Goal: Information Seeking & Learning: Check status

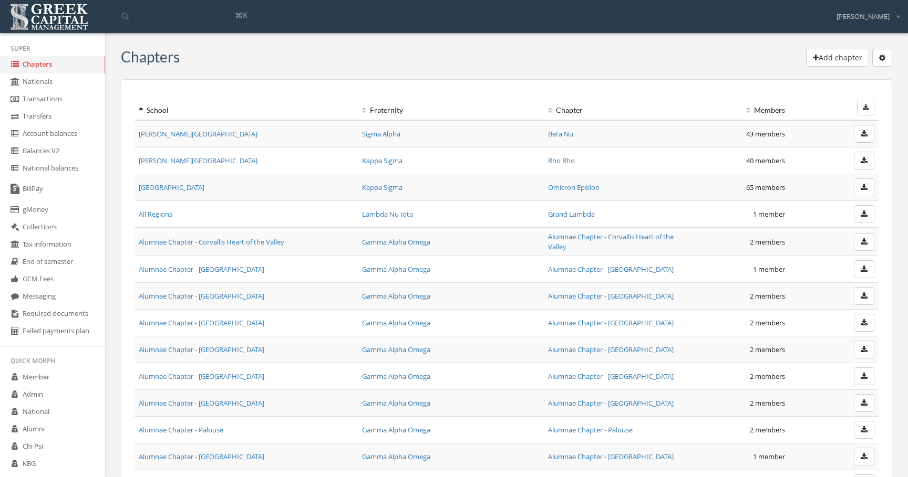
scroll to position [11740, 0]
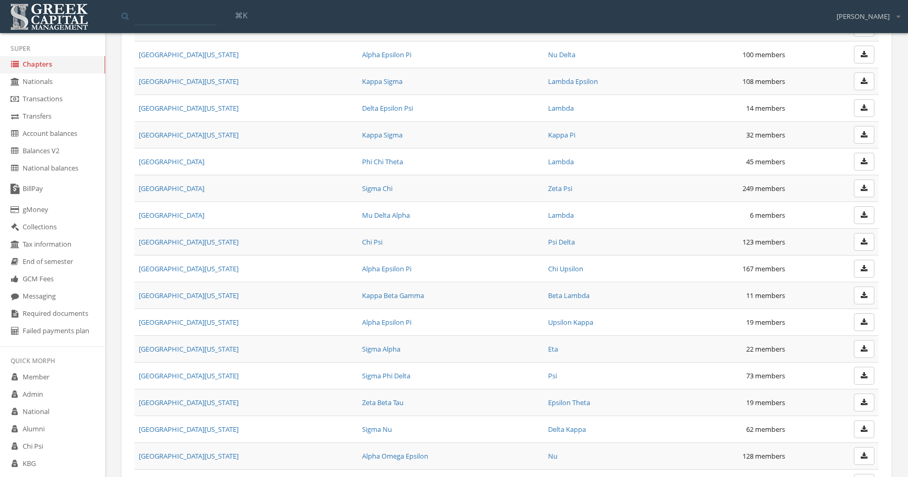
click at [195, 269] on link "University of Colorado" at bounding box center [189, 268] width 100 height 9
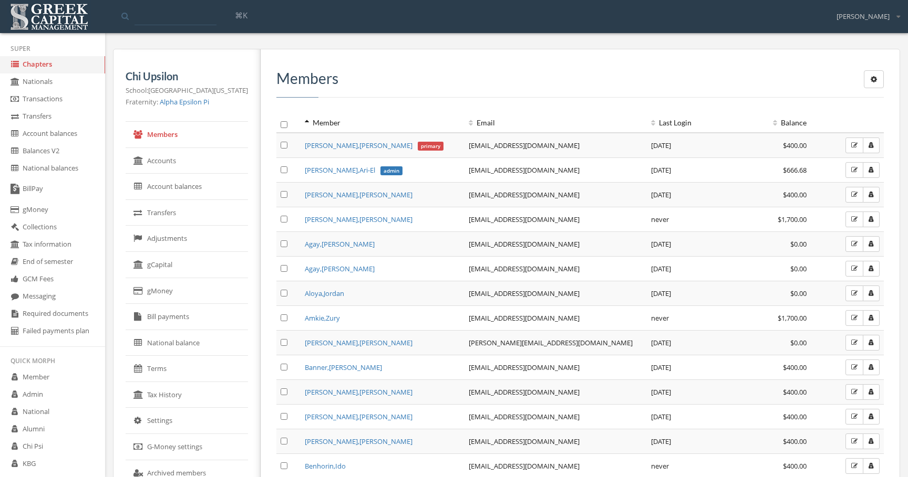
click at [203, 219] on link "Transfers" at bounding box center [187, 213] width 122 height 26
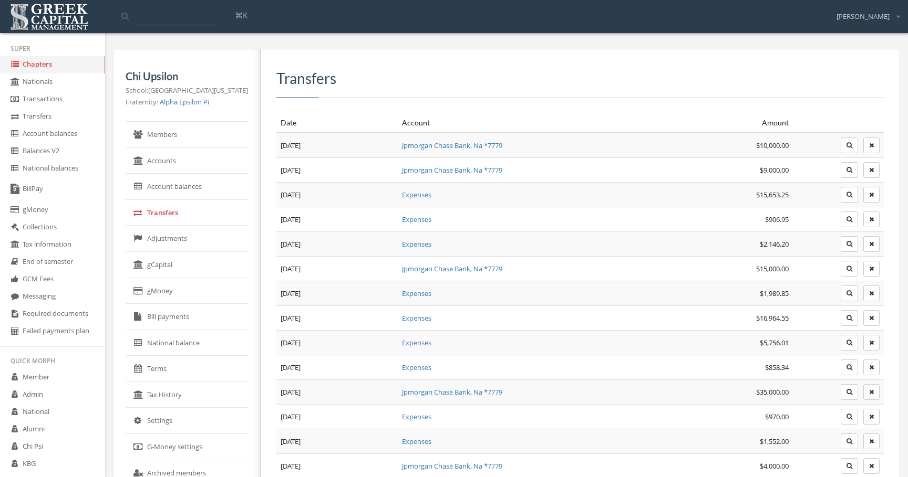
click at [843, 151] on button "button" at bounding box center [848, 146] width 17 height 16
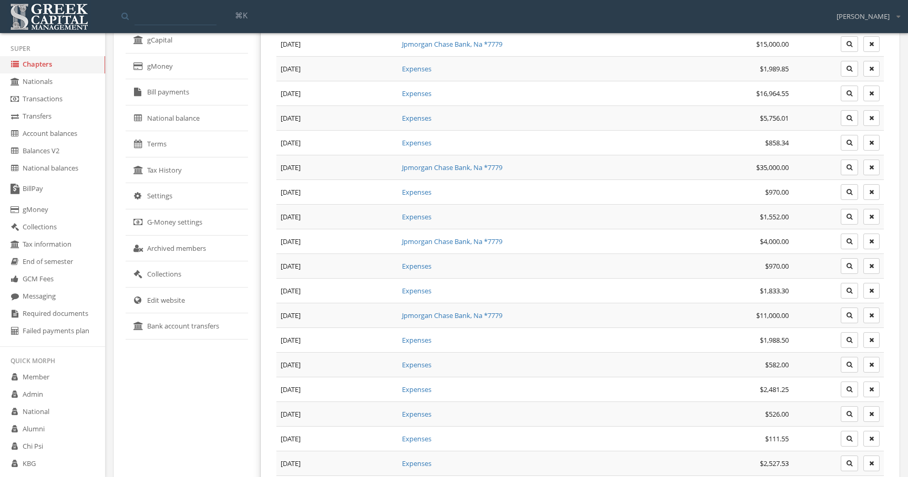
scroll to position [320, 0]
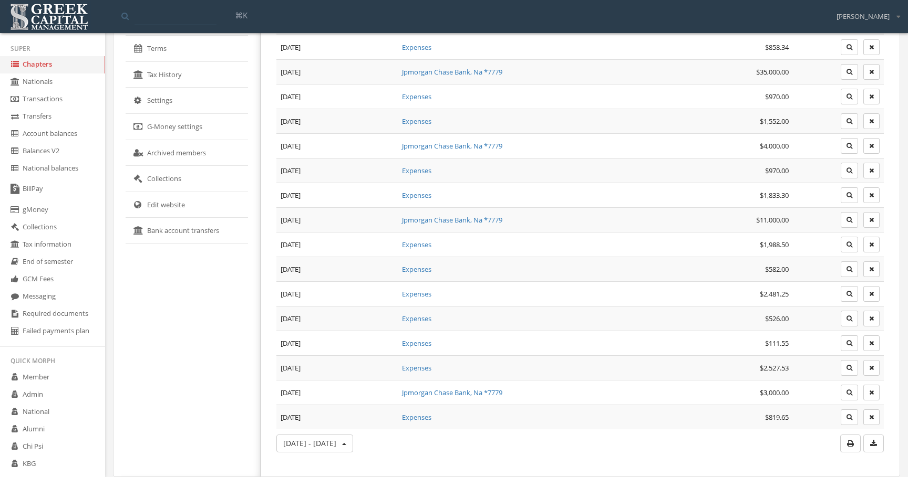
click at [341, 438] on button "Oct 8 2024 - Jan 1 2026" at bounding box center [314, 444] width 77 height 18
click at [295, 425] on link "All time" at bounding box center [319, 422] width 76 height 16
click at [290, 451] on button "All time" at bounding box center [301, 444] width 50 height 18
click at [361, 438] on div "All time Spring • 2026 Fall • 2025 Spring • 2025 Fall • 2024 Show all options A…" at bounding box center [478, 444] width 405 height 18
click at [276, 435] on button "All time" at bounding box center [301, 444] width 50 height 18
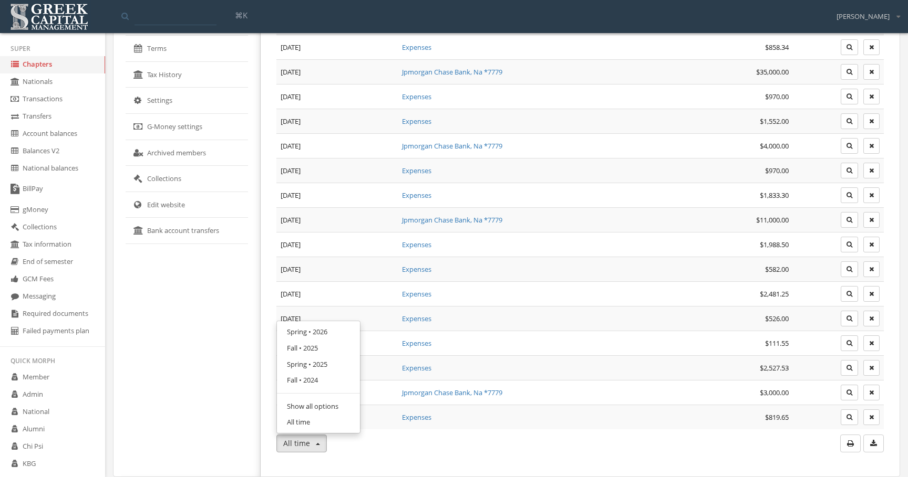
click at [295, 368] on link "Spring • 2025" at bounding box center [319, 365] width 76 height 16
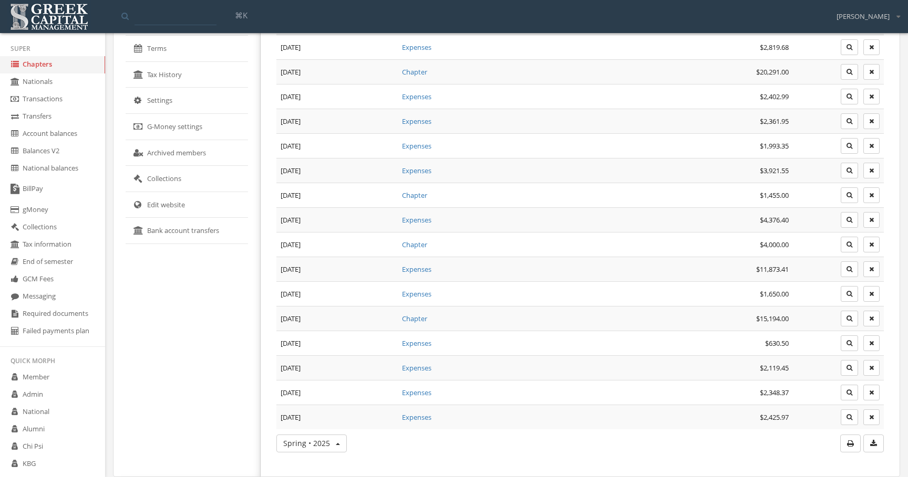
click at [288, 435] on button "Spring • 2025" at bounding box center [311, 444] width 70 height 18
click at [300, 347] on link "Fall • 2025" at bounding box center [319, 348] width 76 height 16
click at [303, 438] on button "Fall • 2025" at bounding box center [305, 444] width 59 height 18
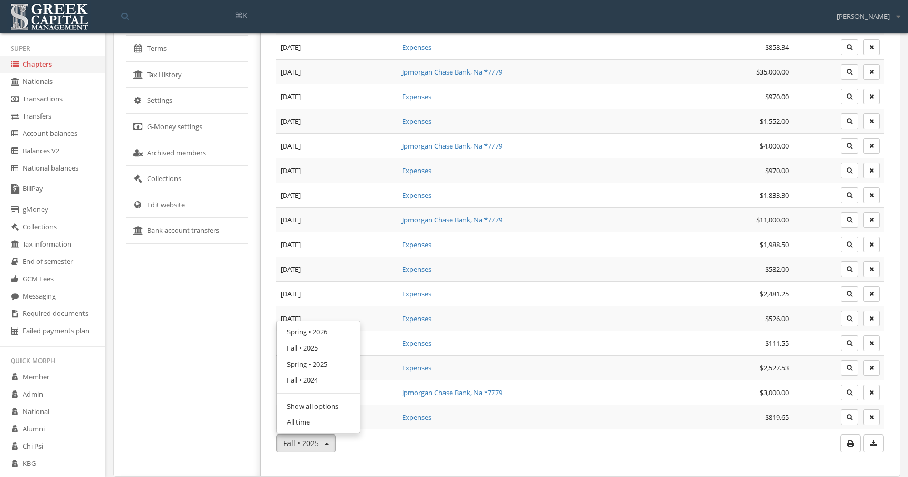
click at [312, 345] on link "Fall • 2025" at bounding box center [319, 348] width 76 height 16
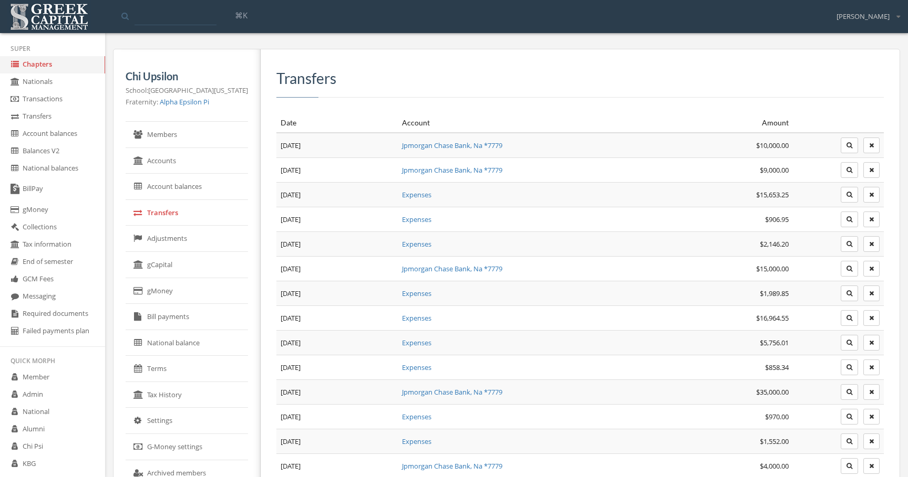
click at [64, 121] on link "Transfers" at bounding box center [52, 116] width 105 height 17
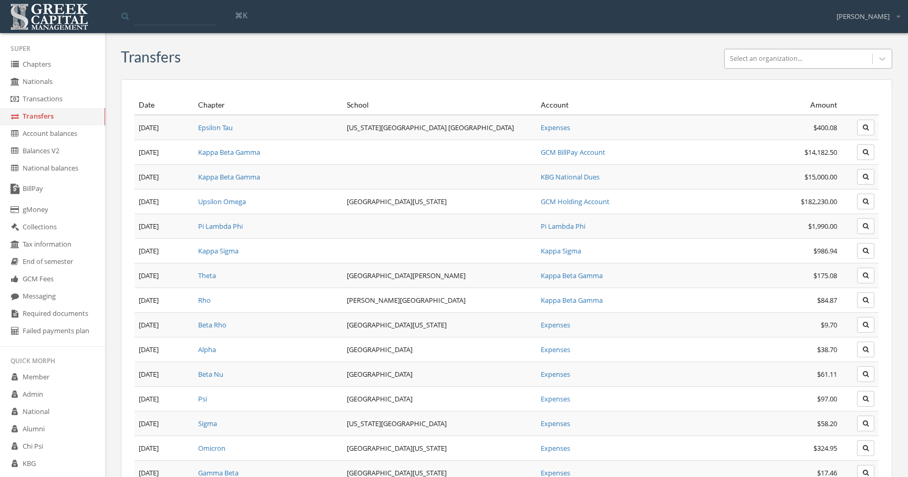
click at [797, 54] on div at bounding box center [798, 59] width 137 height 12
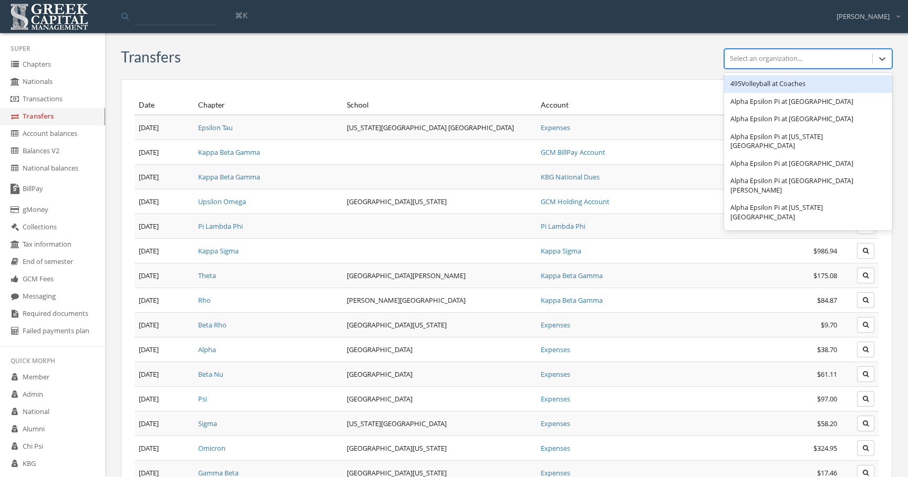
paste input "**********"
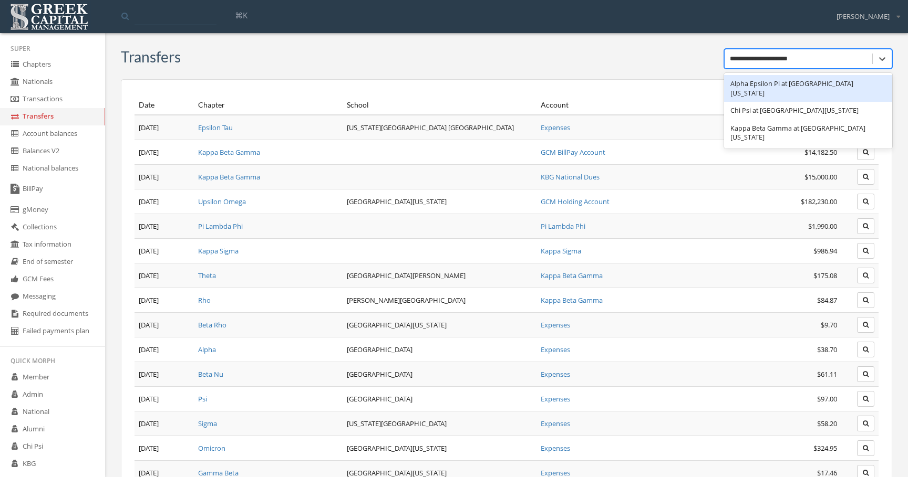
click at [797, 82] on div "Alpha Epsilon Pi at University of Colorado" at bounding box center [808, 88] width 168 height 27
type input "**********"
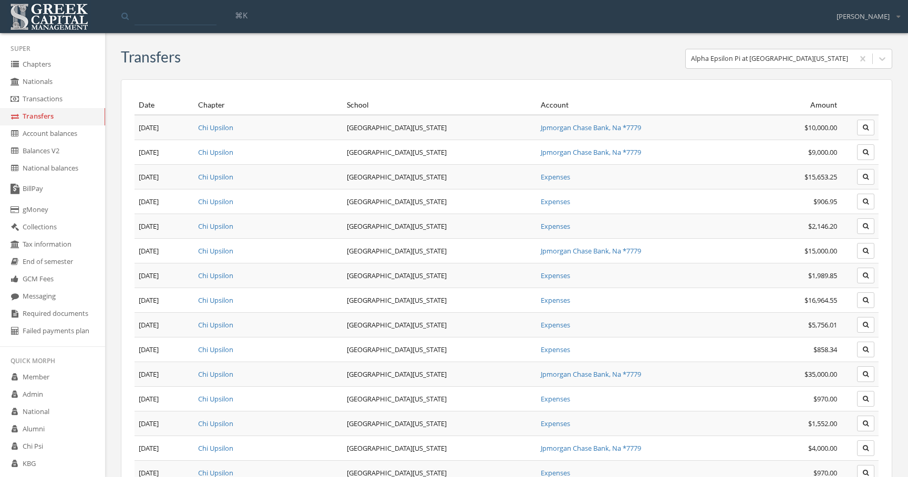
scroll to position [316, 0]
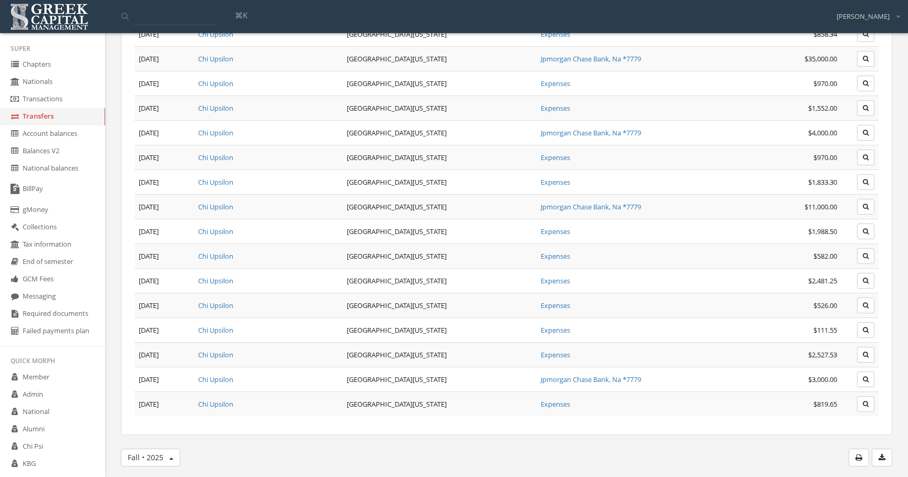
click at [151, 460] on span "Fall • 2025" at bounding box center [146, 458] width 36 height 10
click at [168, 421] on link "Show all options" at bounding box center [163, 421] width 76 height 16
click at [176, 365] on link "Fall • 2025" at bounding box center [163, 363] width 76 height 16
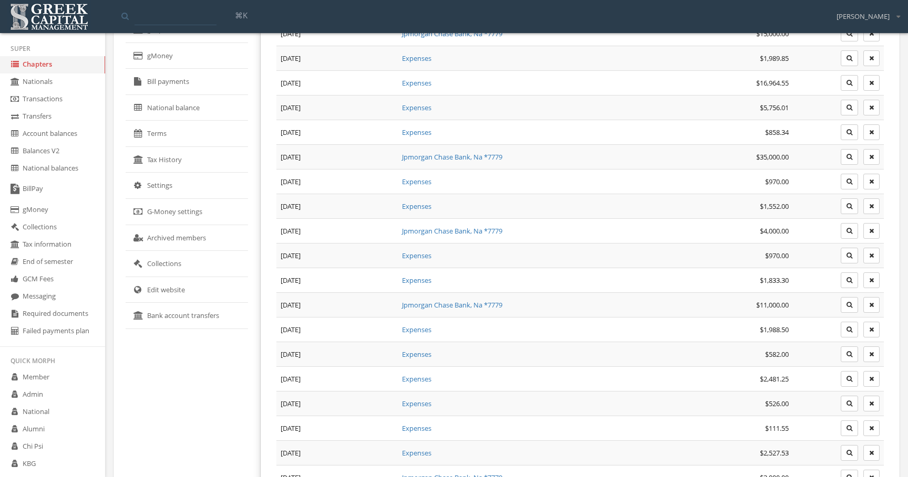
scroll to position [320, 0]
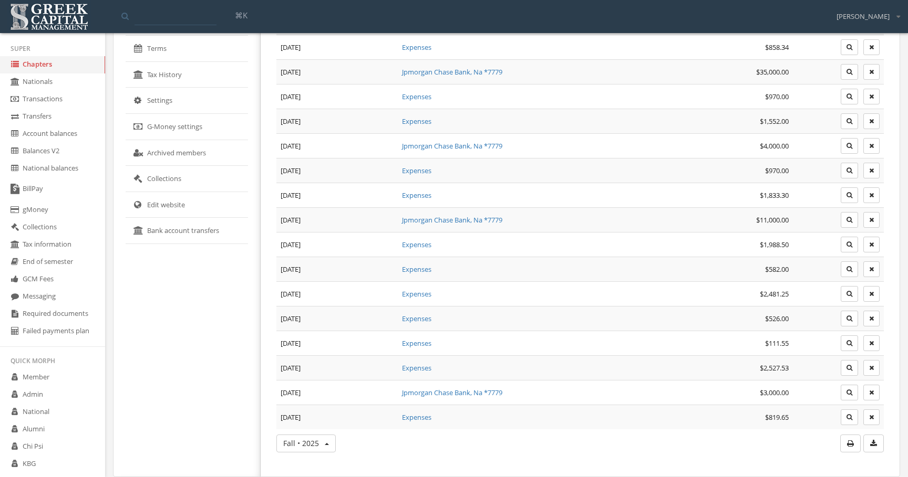
click at [642, 197] on td "$1,833.30" at bounding box center [701, 195] width 182 height 25
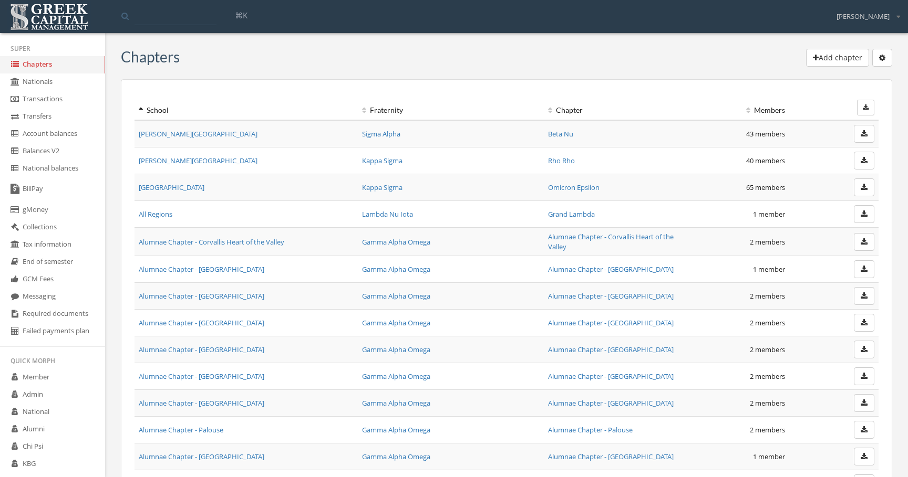
click at [193, 161] on link "[PERSON_NAME][GEOGRAPHIC_DATA]" at bounding box center [198, 160] width 119 height 9
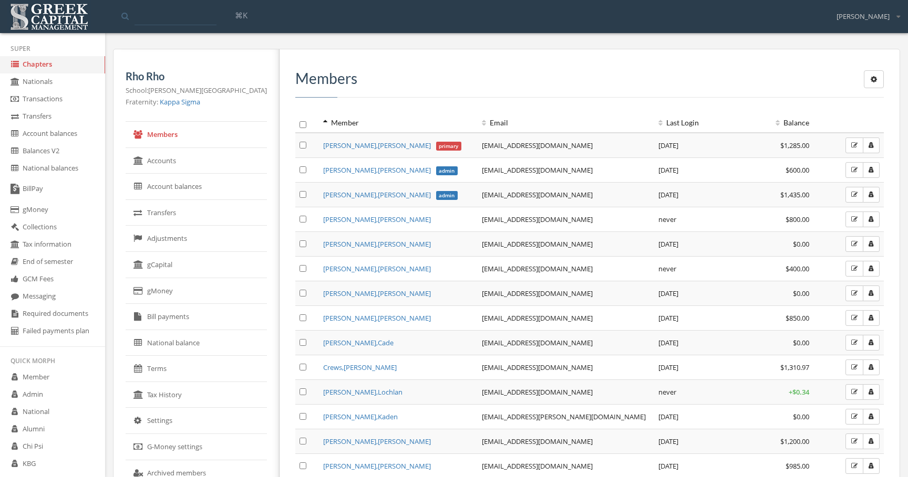
click at [194, 210] on link "Transfers" at bounding box center [196, 213] width 141 height 26
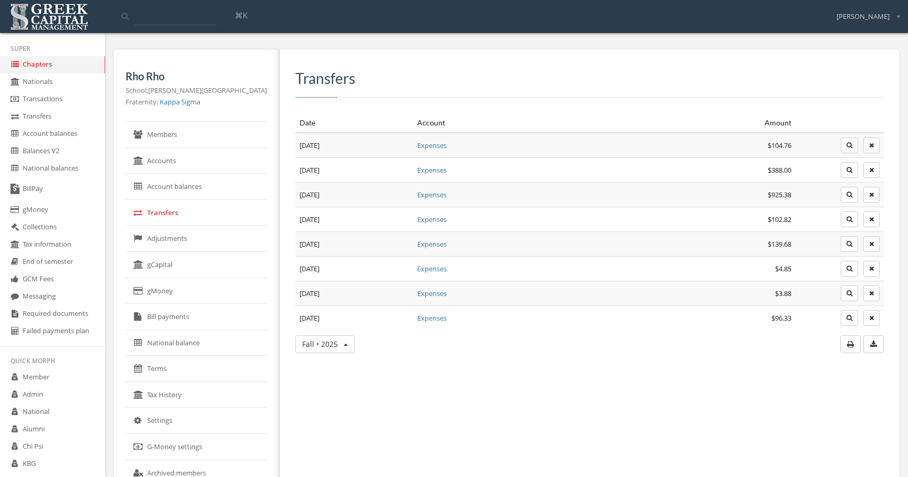
click at [845, 149] on button "button" at bounding box center [848, 146] width 17 height 16
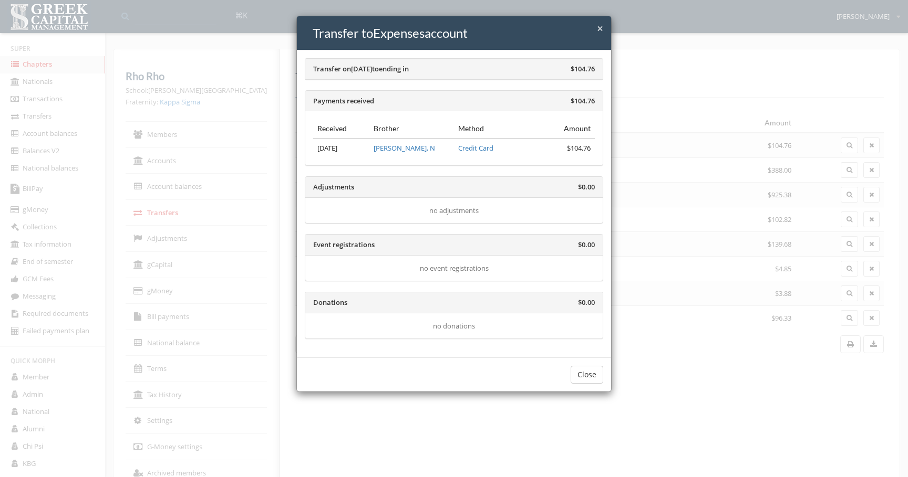
click at [668, 202] on div "× Close Transfer to Expenses account Transfer on Sep 5th, 2025 to ending in $10…" at bounding box center [454, 238] width 908 height 477
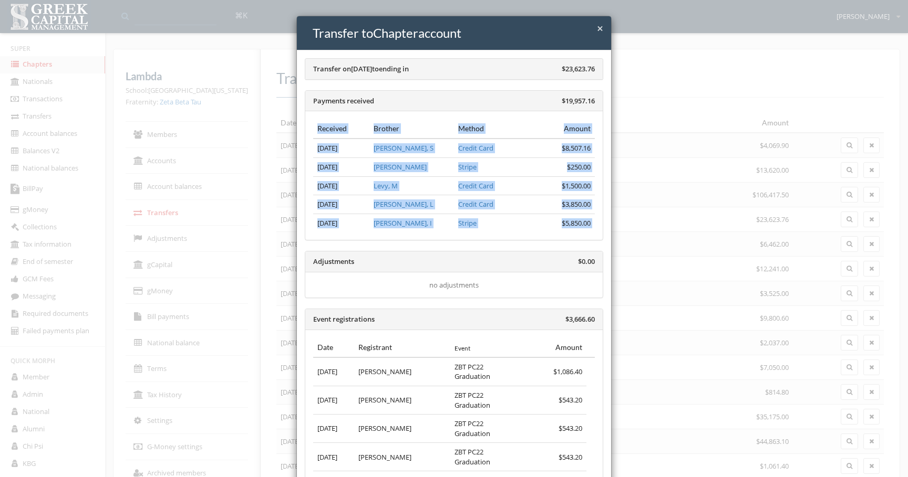
drag, startPoint x: 466, startPoint y: 239, endPoint x: 459, endPoint y: 245, distance: 9.3
click at [459, 245] on div "Transfer on Oct 1st, 2025 to ending in $23,623.76 Payments received $19,957.16 …" at bounding box center [454, 331] width 314 height 563
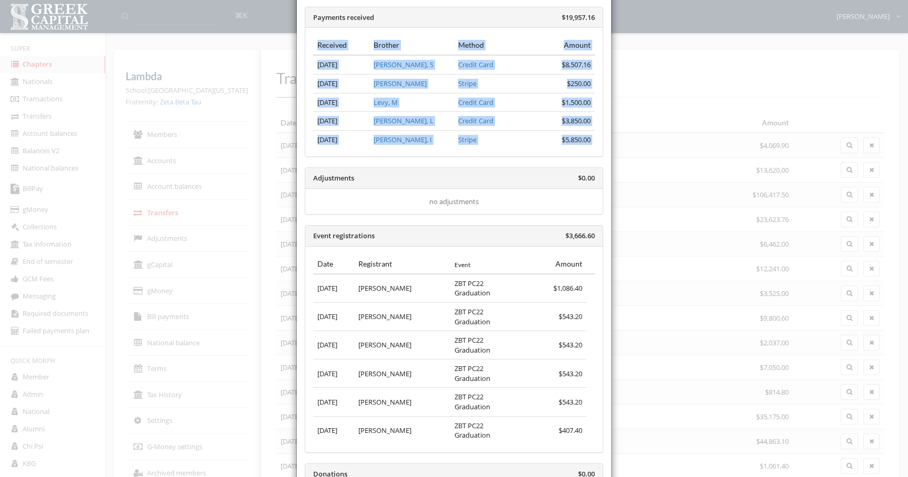
scroll to position [85, 0]
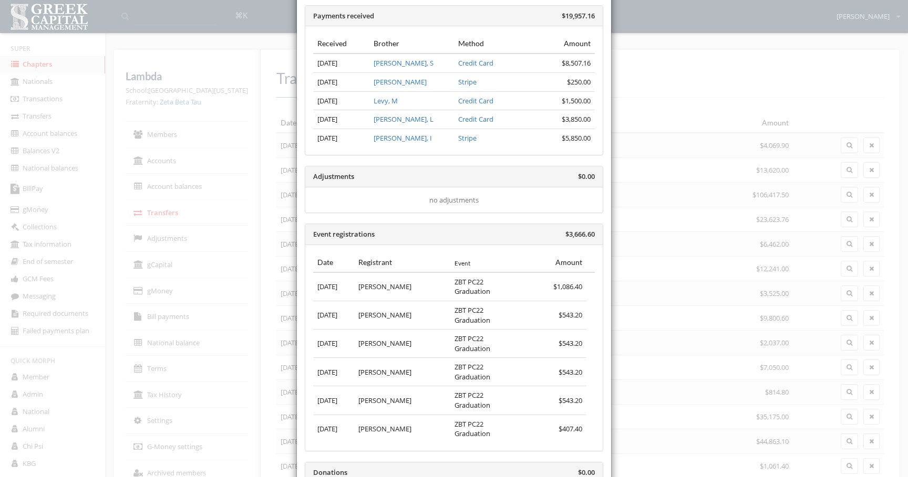
click at [494, 251] on div "Date Registrant Event Amount Sep 30 Kim seeherman ZBT PC22 Graduation $1,086.40…" at bounding box center [453, 348] width 297 height 206
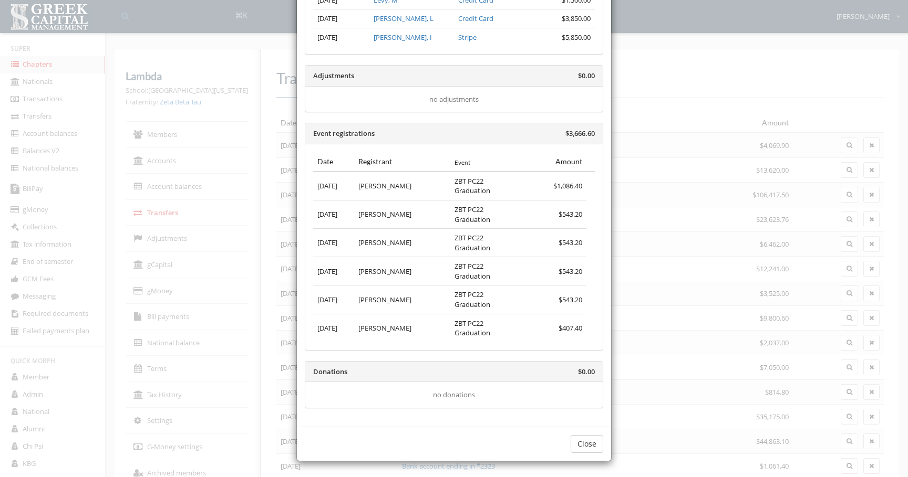
scroll to position [0, 0]
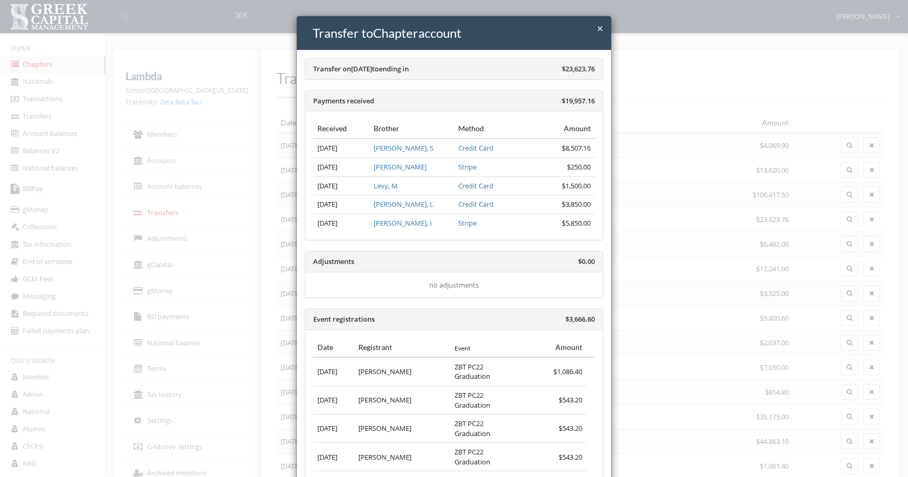
click at [445, 96] on div "Payments received $19,957.16" at bounding box center [453, 101] width 297 height 21
drag, startPoint x: 543, startPoint y: 81, endPoint x: 541, endPoint y: 56, distance: 25.3
click at [541, 56] on div "Transfer on Oct 1st, 2025 to ending in $23,623.76 Payments received $19,957.16 …" at bounding box center [454, 331] width 314 height 563
drag, startPoint x: 527, startPoint y: 56, endPoint x: 562, endPoint y: 83, distance: 44.1
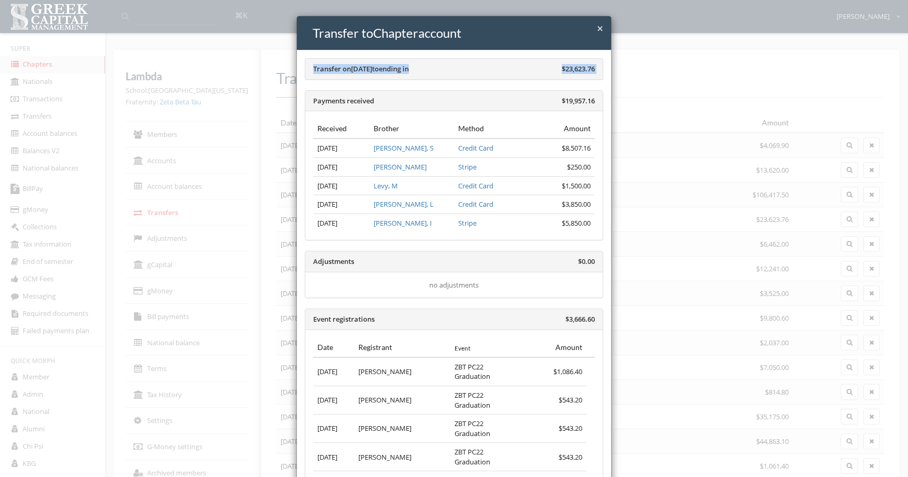
click at [562, 82] on div "Transfer on Oct 1st, 2025 to ending in $23,623.76 Payments received $19,957.16 …" at bounding box center [454, 331] width 314 height 563
click at [562, 83] on div "Transfer on Oct 1st, 2025 to ending in $23,623.76 Payments received $19,957.16 …" at bounding box center [454, 331] width 314 height 563
click at [558, 76] on div "Transfer on Oct 1st, 2025 to ending in $23,623.76" at bounding box center [453, 69] width 297 height 21
drag, startPoint x: 579, startPoint y: 76, endPoint x: 500, endPoint y: 65, distance: 79.6
click at [500, 65] on div "Transfer on Oct 1st, 2025 to ending in $23,623.76" at bounding box center [453, 69] width 297 height 21
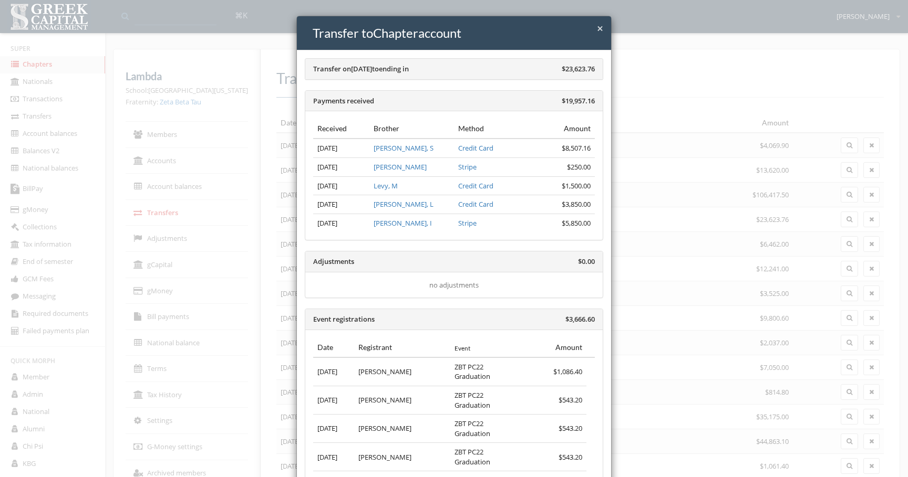
click at [500, 65] on div "Transfer on Oct 1st, 2025 to ending in $23,623.76" at bounding box center [453, 69] width 297 height 21
drag, startPoint x: 396, startPoint y: 57, endPoint x: 599, endPoint y: 74, distance: 203.4
click at [599, 74] on div "Transfer on Oct 1st, 2025 to ending in $23,623.76 Payments received $19,957.16 …" at bounding box center [454, 331] width 314 height 563
click at [601, 72] on div "Transfer on Oct 1st, 2025 to ending in $23,623.76" at bounding box center [453, 69] width 297 height 21
click at [595, 69] on div "Transfer on Oct 1st, 2025 to ending in $23,623.76" at bounding box center [453, 69] width 297 height 21
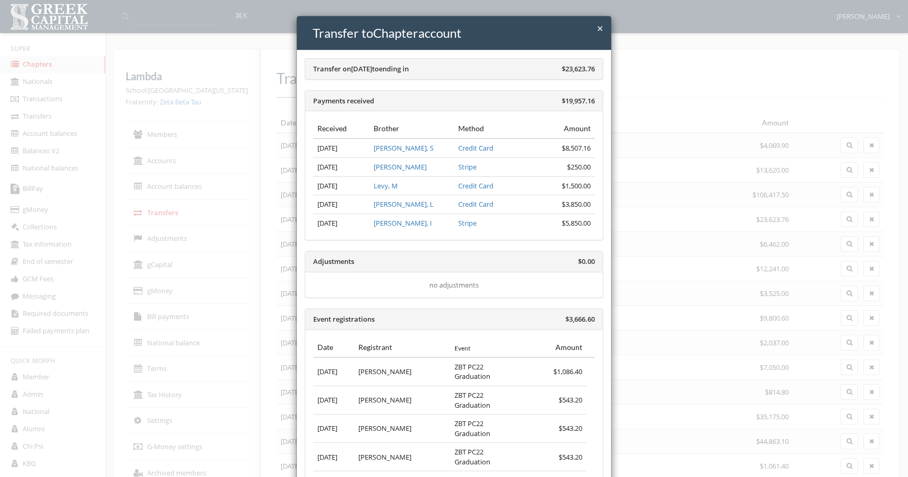
click at [595, 69] on div "Transfer on Oct 1st, 2025 to ending in $23,623.76" at bounding box center [453, 69] width 297 height 21
drag, startPoint x: 594, startPoint y: 69, endPoint x: 393, endPoint y: 64, distance: 200.7
click at [393, 64] on div "Transfer on Oct 1st, 2025 to ending in $23,623.76" at bounding box center [453, 69] width 297 height 21
drag, startPoint x: 392, startPoint y: 60, endPoint x: 594, endPoint y: 70, distance: 202.5
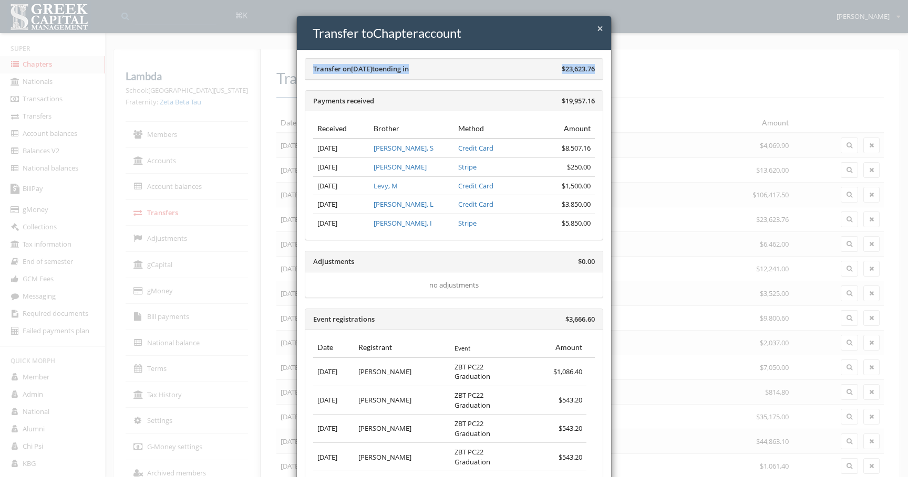
click at [594, 70] on div "Transfer on Oct 1st, 2025 to ending in $23,623.76" at bounding box center [453, 69] width 297 height 21
click at [594, 70] on span "$23,623.76" at bounding box center [578, 68] width 33 height 9
drag, startPoint x: 594, startPoint y: 68, endPoint x: 391, endPoint y: 63, distance: 202.8
click at [391, 63] on div "Transfer on Oct 1st, 2025 to ending in $23,623.76" at bounding box center [453, 69] width 297 height 21
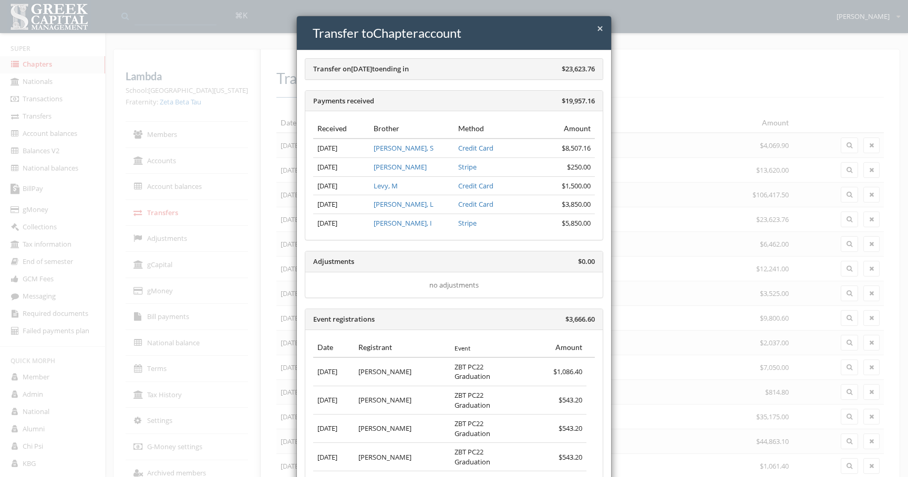
drag, startPoint x: 380, startPoint y: 63, endPoint x: 595, endPoint y: 69, distance: 214.4
click at [595, 69] on div "Transfer on Oct 1st, 2025 to ending in $23,623.76" at bounding box center [453, 69] width 297 height 21
drag, startPoint x: 593, startPoint y: 69, endPoint x: 438, endPoint y: 60, distance: 155.2
click at [438, 60] on div "Transfer on Oct 1st, 2025 to ending in $23,623.76" at bounding box center [453, 69] width 297 height 21
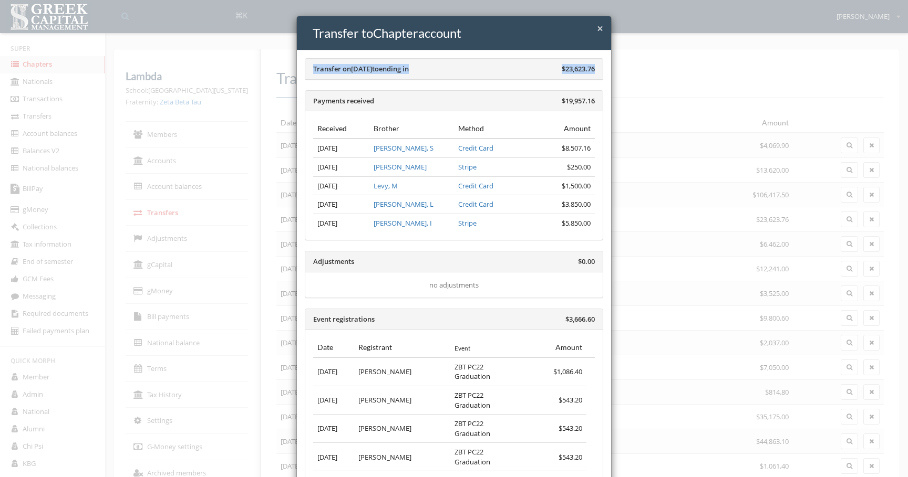
click at [438, 60] on div "Transfer on Oct 1st, 2025 to ending in $23,623.76" at bounding box center [453, 69] width 297 height 21
drag, startPoint x: 423, startPoint y: 60, endPoint x: 592, endPoint y: 75, distance: 169.3
click at [592, 75] on div "Transfer on Oct 1st, 2025 to ending in $23,623.76" at bounding box center [453, 69] width 297 height 21
drag, startPoint x: 596, startPoint y: 67, endPoint x: 549, endPoint y: 71, distance: 46.9
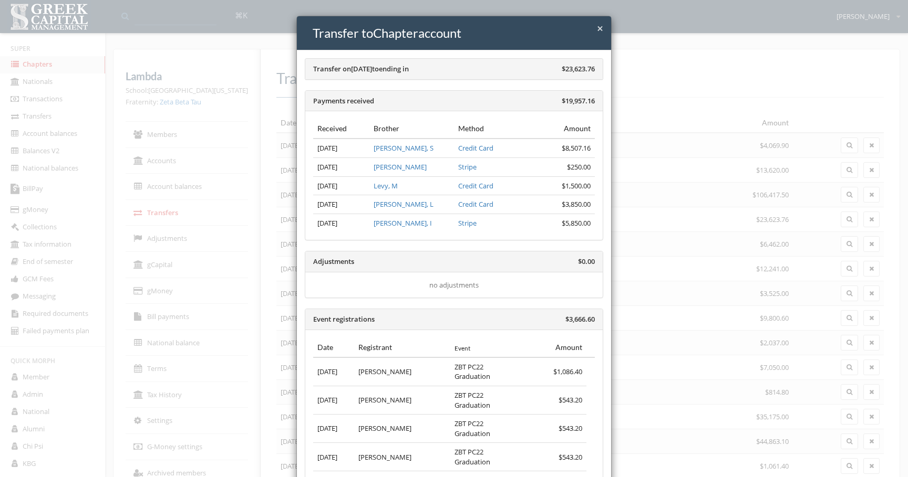
click at [549, 71] on div "Transfer on Oct 1st, 2025 to ending in $23,623.76" at bounding box center [453, 69] width 297 height 21
click at [558, 71] on div "Transfer on Oct 1st, 2025 to ending in $23,623.76" at bounding box center [453, 69] width 297 height 21
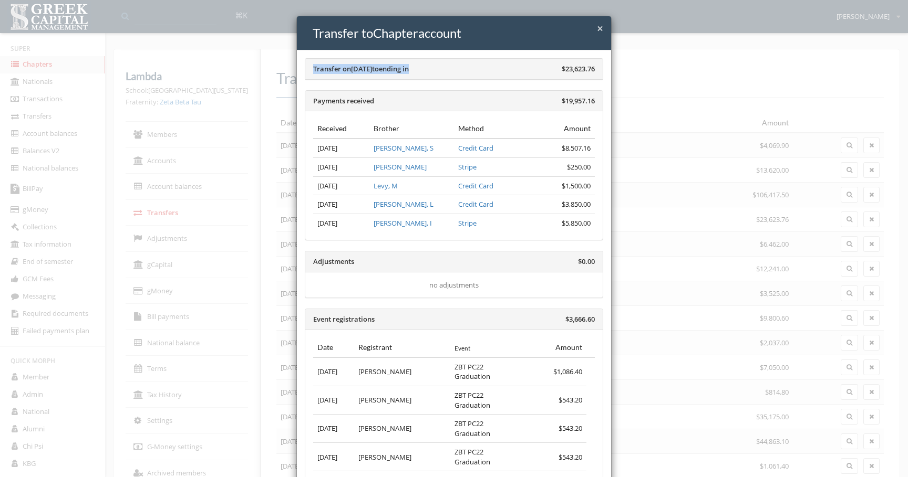
click at [562, 70] on span "$23,623.76" at bounding box center [578, 68] width 33 height 9
click at [576, 70] on span "$23,623.76" at bounding box center [578, 68] width 33 height 9
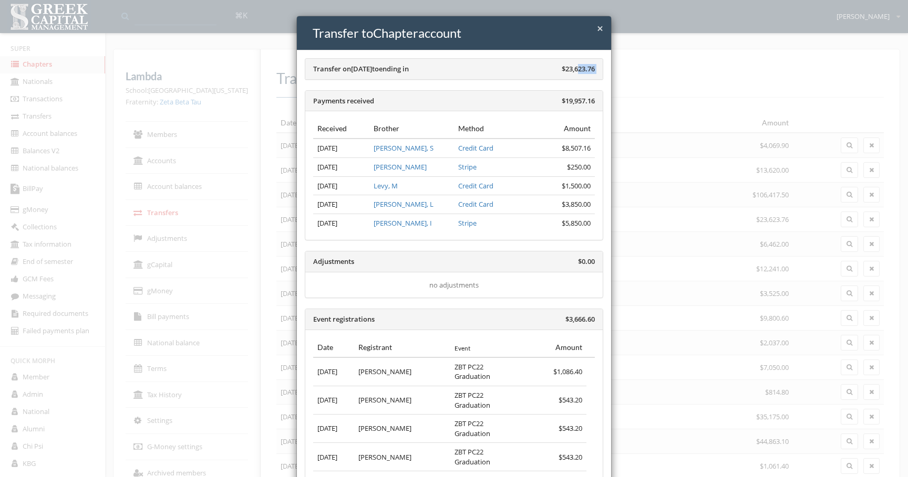
click at [577, 70] on span "$23,623.76" at bounding box center [578, 68] width 33 height 9
click at [617, 103] on div "× Close Transfer to Chapter account Transfer on Oct 1st, 2025 to ending in $23,…" at bounding box center [454, 238] width 908 height 477
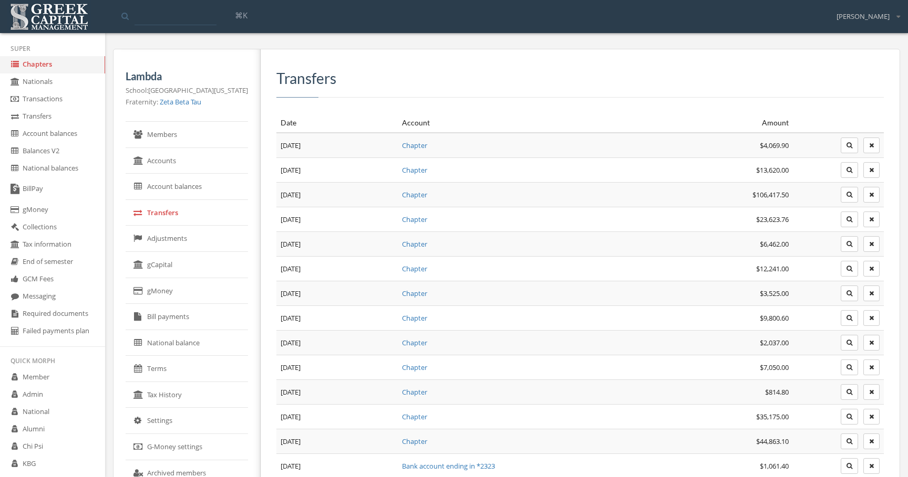
scroll to position [21, 0]
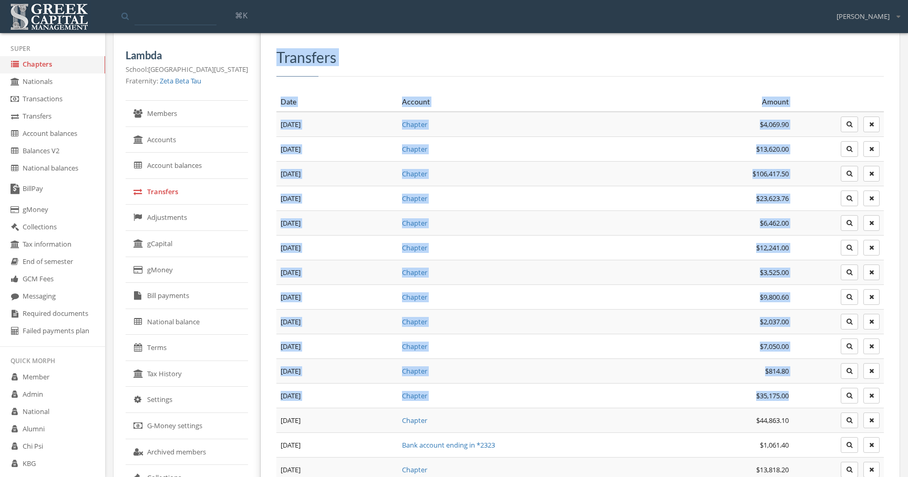
drag, startPoint x: 475, startPoint y: 81, endPoint x: 797, endPoint y: 389, distance: 445.4
click at [797, 389] on div "Transfers Date Account Amount Oct 14th, 2025 Chapter $4,069.90 Oct 6th, 2025 Ch…" at bounding box center [579, 400] width 607 height 703
click at [797, 389] on td at bounding box center [838, 395] width 91 height 25
drag, startPoint x: 803, startPoint y: 398, endPoint x: 298, endPoint y: 85, distance: 593.3
click at [298, 85] on div "Transfers Date Account Amount Oct 14th, 2025 Chapter $4,069.90 Oct 6th, 2025 Ch…" at bounding box center [579, 400] width 607 height 703
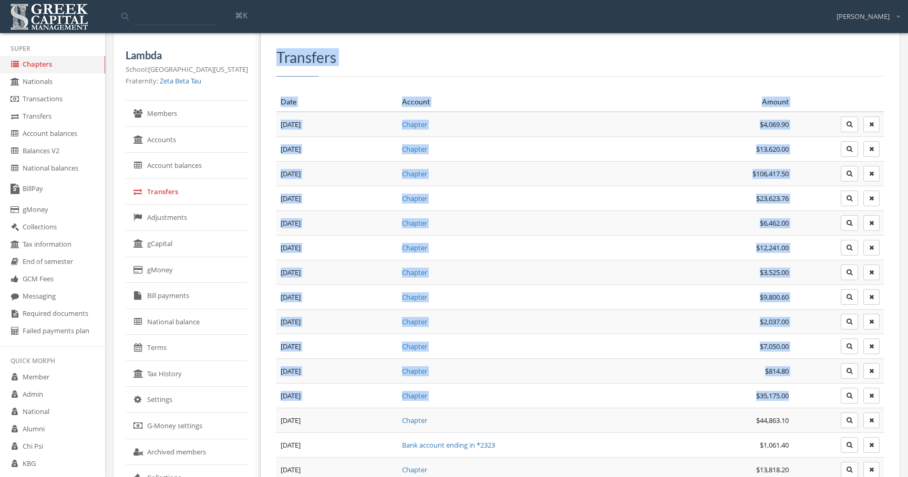
click at [298, 85] on div "Transfers Date Account Amount Oct 14th, 2025 Chapter $4,069.90 Oct 6th, 2025 Ch…" at bounding box center [579, 400] width 607 height 703
drag, startPoint x: 293, startPoint y: 86, endPoint x: 830, endPoint y: 446, distance: 646.7
click at [830, 446] on div "Transfers Date Account Amount Oct 14th, 2025 Chapter $4,069.90 Oct 6th, 2025 Ch…" at bounding box center [579, 400] width 607 height 703
click at [830, 446] on td at bounding box center [838, 445] width 91 height 25
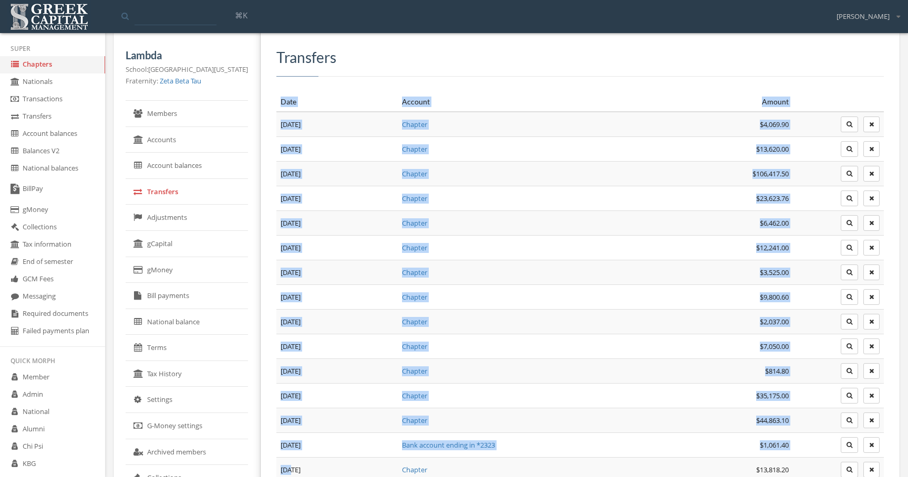
drag, startPoint x: 830, startPoint y: 446, endPoint x: 347, endPoint y: 86, distance: 602.4
click at [347, 86] on div "Transfers Date Account Amount Oct 14th, 2025 Chapter $4,069.90 Oct 6th, 2025 Ch…" at bounding box center [579, 400] width 607 height 703
drag, startPoint x: 342, startPoint y: 89, endPoint x: 829, endPoint y: 451, distance: 607.1
click at [829, 451] on div "Transfers Date Account Amount Oct 14th, 2025 Chapter $4,069.90 Oct 6th, 2025 Ch…" at bounding box center [579, 400] width 607 height 703
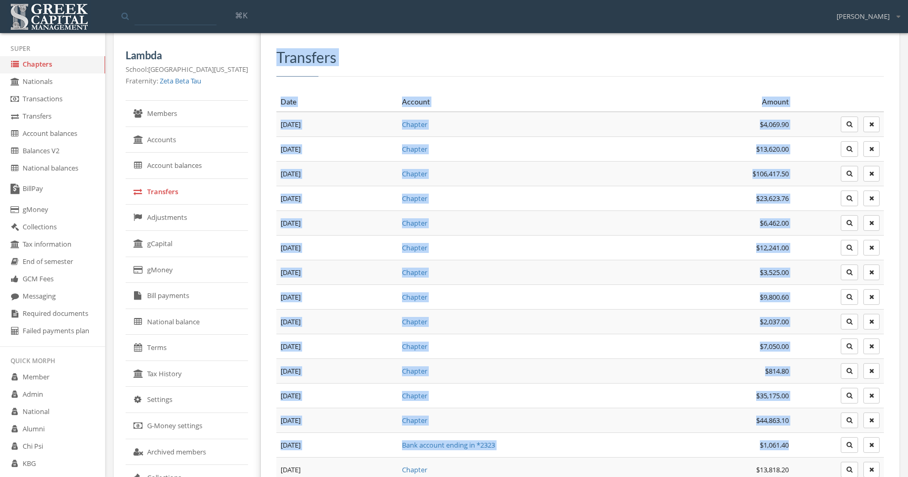
click at [829, 451] on td at bounding box center [838, 445] width 91 height 25
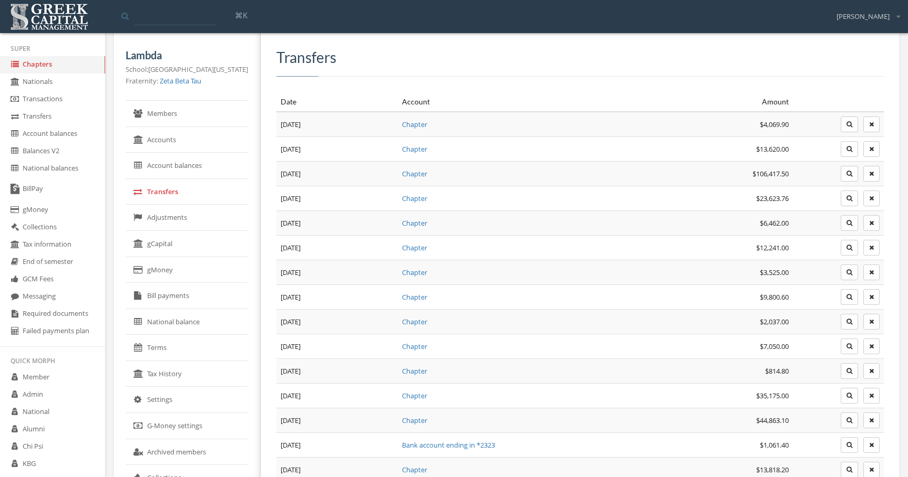
click at [846, 419] on icon "button" at bounding box center [849, 421] width 6 height 6
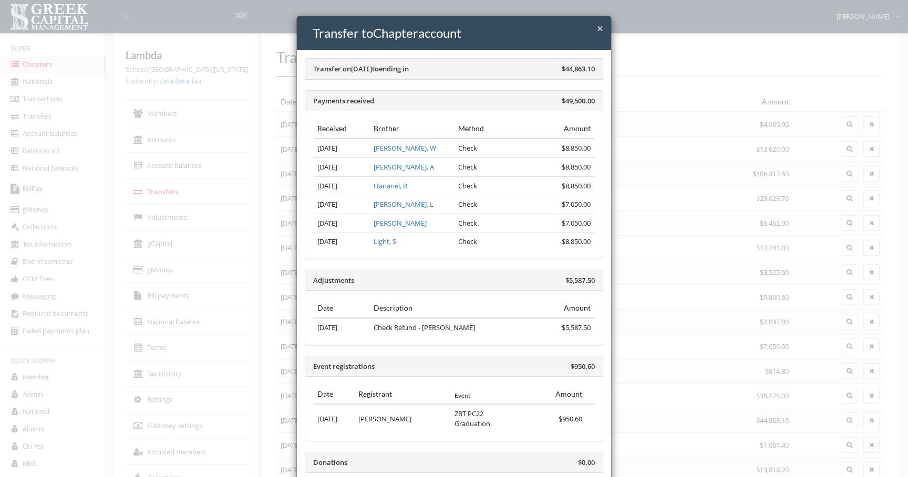
click at [671, 343] on div "× Close Transfer to Chapter account Transfer on Sep 12th, 2025 to ending in $44…" at bounding box center [454, 238] width 908 height 477
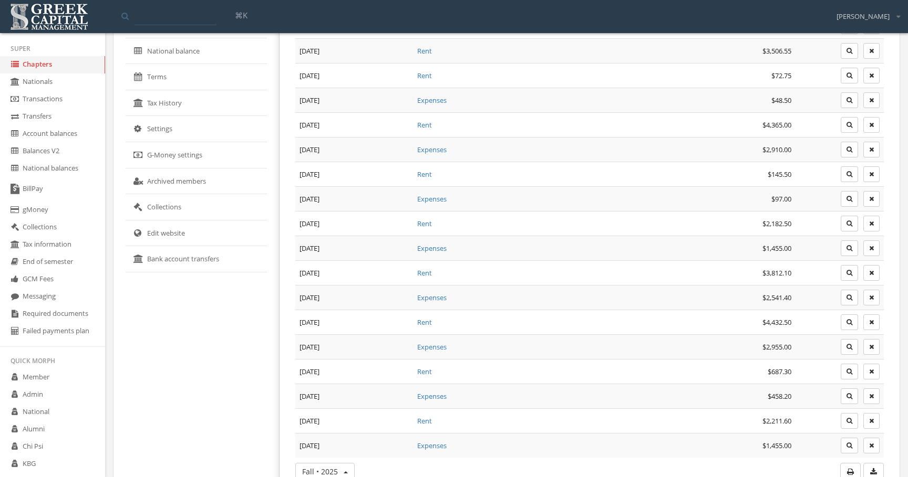
scroll to position [320, 0]
